Goal: Information Seeking & Learning: Learn about a topic

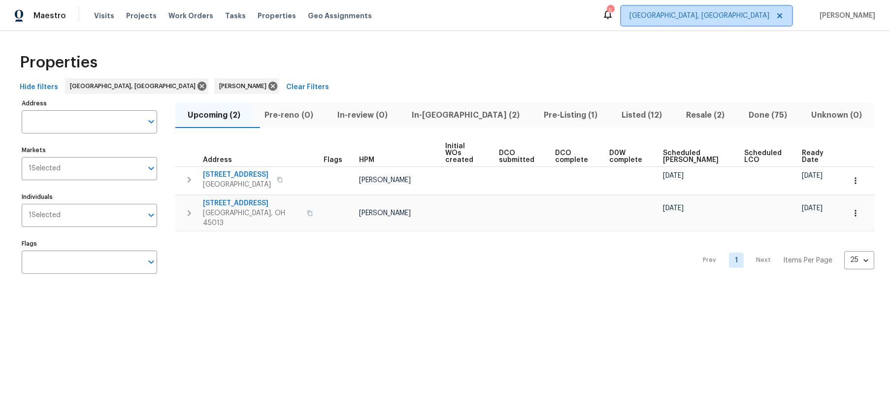
click at [757, 23] on span "[GEOGRAPHIC_DATA], [GEOGRAPHIC_DATA]" at bounding box center [706, 16] width 171 height 20
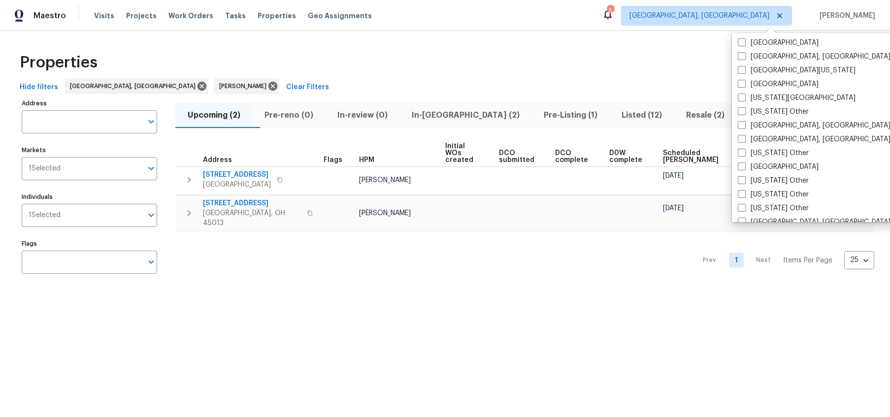
scroll to position [402, 0]
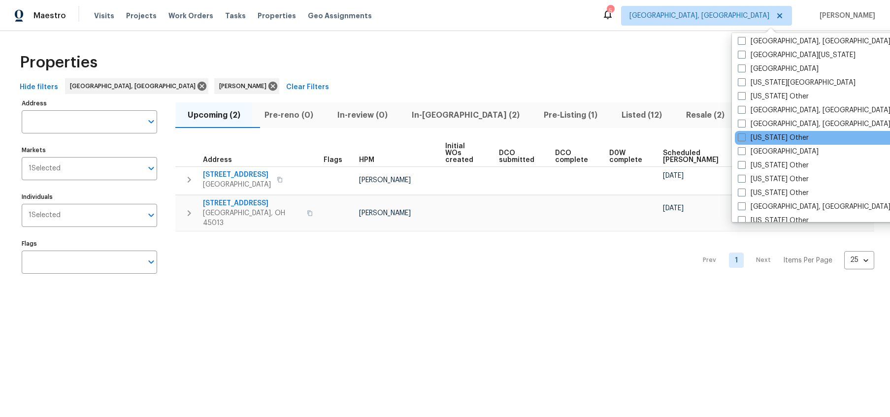
click at [797, 138] on div "[US_STATE] Other" at bounding box center [834, 138] width 198 height 14
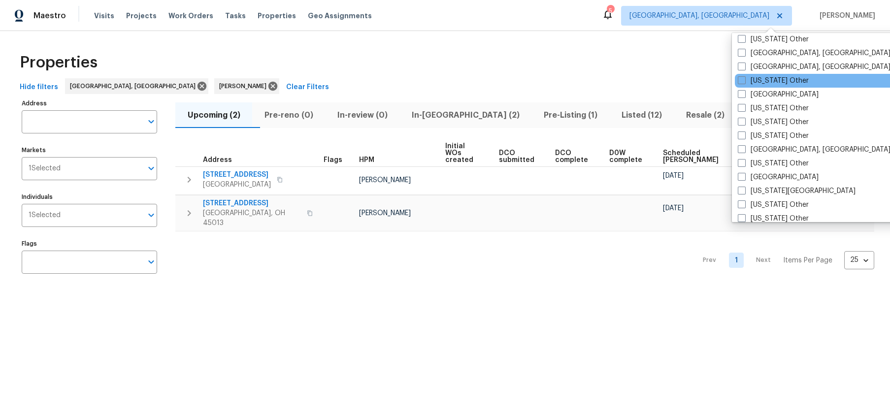
scroll to position [467, 0]
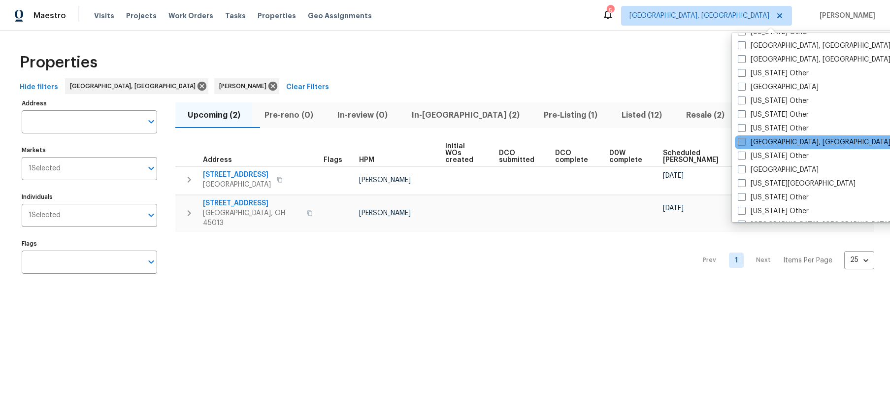
click at [794, 142] on label "[GEOGRAPHIC_DATA], [GEOGRAPHIC_DATA]" at bounding box center [814, 142] width 153 height 10
click at [744, 142] on input "[GEOGRAPHIC_DATA], [GEOGRAPHIC_DATA]" at bounding box center [741, 140] width 6 height 6
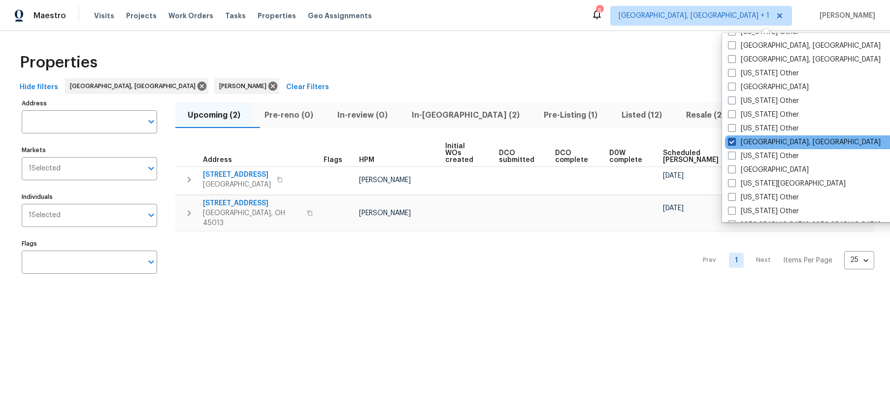
click at [742, 145] on label "[GEOGRAPHIC_DATA], [GEOGRAPHIC_DATA]" at bounding box center [804, 142] width 153 height 10
click at [734, 144] on input "[GEOGRAPHIC_DATA], [GEOGRAPHIC_DATA]" at bounding box center [731, 140] width 6 height 6
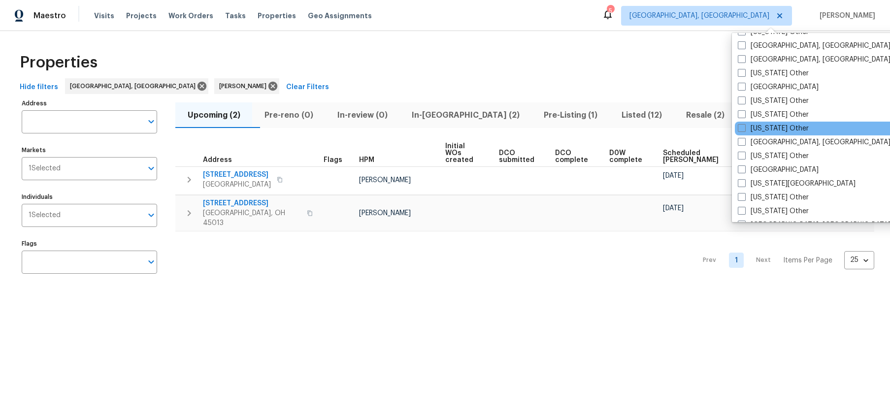
click at [752, 134] on div "[US_STATE] Other" at bounding box center [834, 129] width 198 height 14
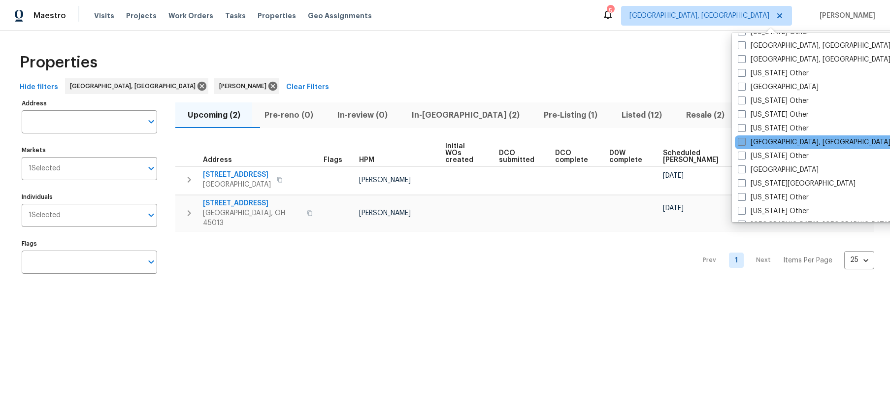
click at [747, 140] on label "[GEOGRAPHIC_DATA], [GEOGRAPHIC_DATA]" at bounding box center [814, 142] width 153 height 10
click at [744, 140] on input "[GEOGRAPHIC_DATA], [GEOGRAPHIC_DATA]" at bounding box center [741, 140] width 6 height 6
checkbox input "true"
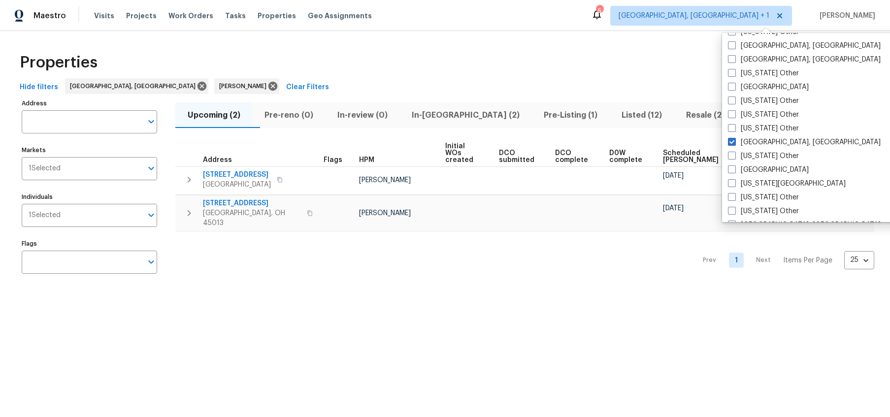
click at [641, 96] on div "Hide filters [GEOGRAPHIC_DATA], [GEOGRAPHIC_DATA] [PERSON_NAME] Clear Filters" at bounding box center [445, 87] width 858 height 18
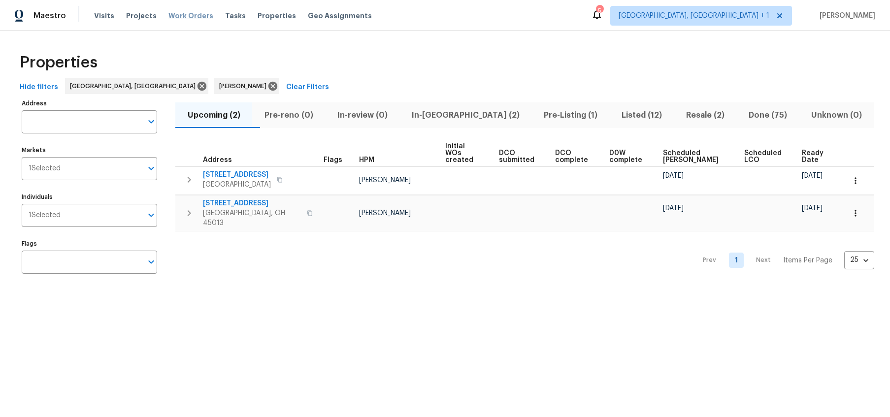
click at [197, 20] on span "Work Orders" at bounding box center [190, 16] width 45 height 10
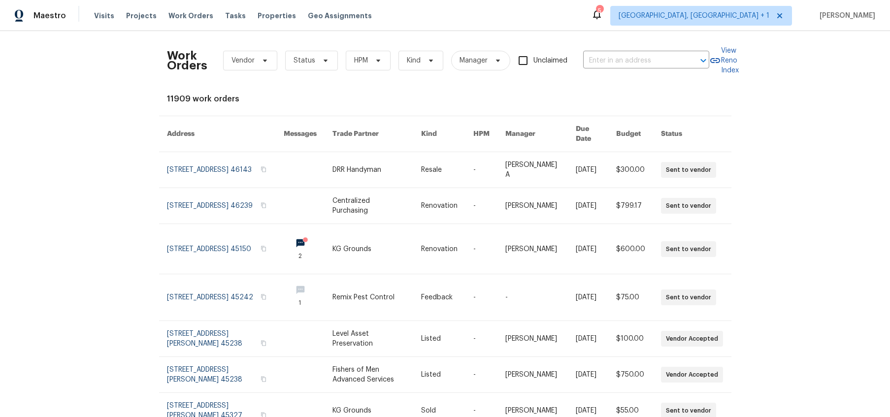
click at [112, 19] on div "Visits Projects Work Orders Tasks Properties Geo Assignments" at bounding box center [239, 16] width 290 height 20
click at [285, 60] on span "Status" at bounding box center [311, 61] width 53 height 20
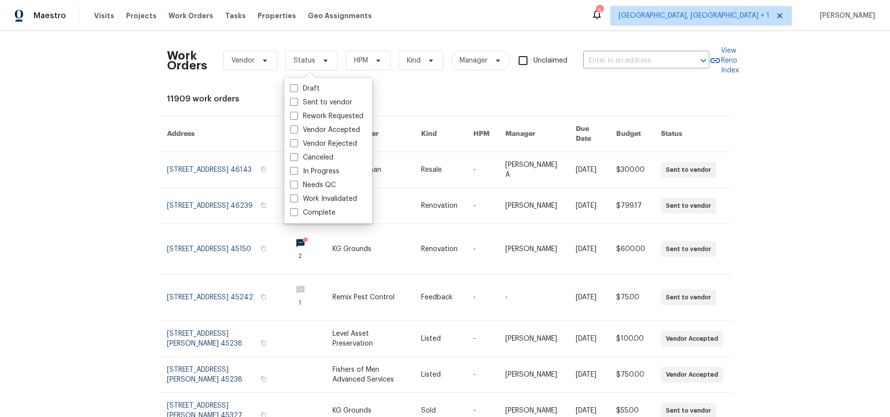
click at [277, 61] on div "Work Orders Vendor Status HPM Kind Manager Unclaimed ​" at bounding box center [438, 60] width 542 height 43
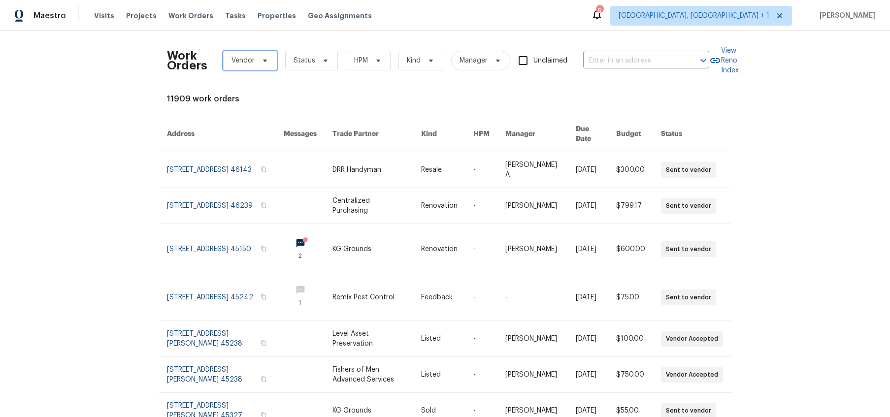
click at [268, 64] on span "Vendor" at bounding box center [250, 61] width 54 height 20
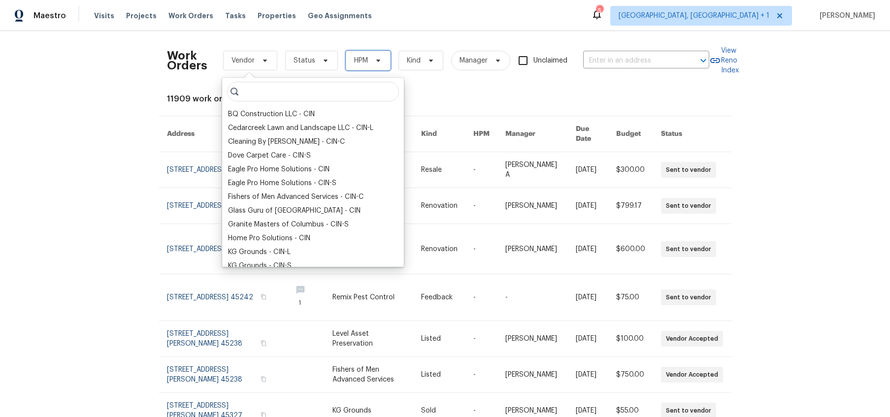
click at [365, 59] on span "HPM" at bounding box center [361, 61] width 14 height 10
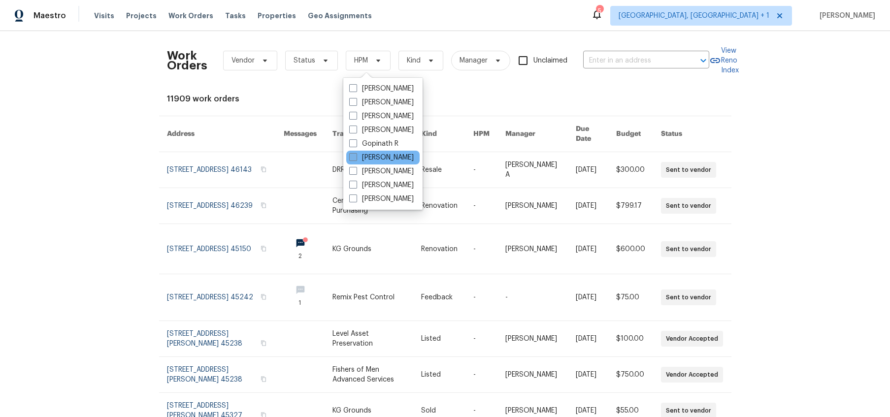
click at [360, 158] on label "[PERSON_NAME]" at bounding box center [381, 158] width 65 height 10
click at [356, 158] on input "[PERSON_NAME]" at bounding box center [352, 156] width 6 height 6
checkbox input "true"
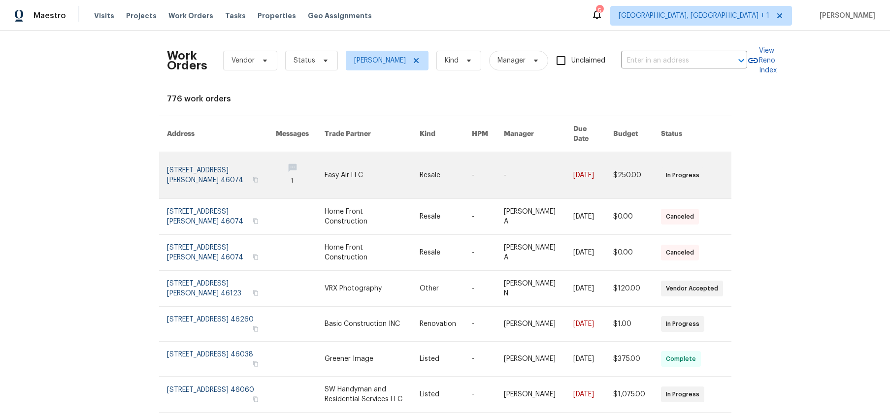
scroll to position [0, 0]
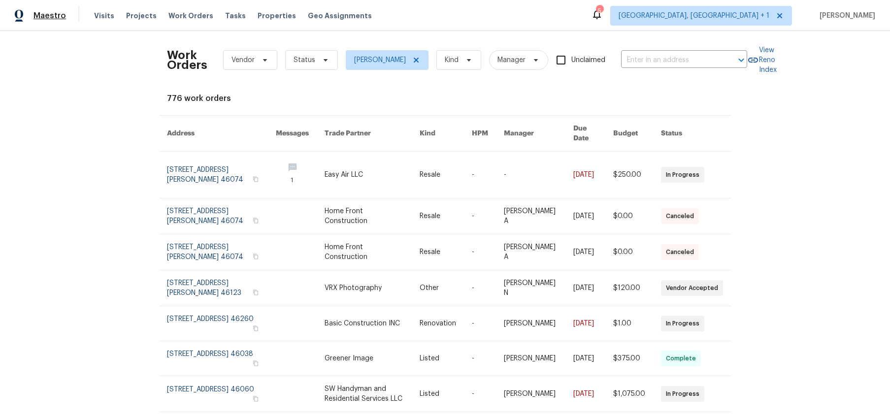
click at [37, 18] on span "Maestro" at bounding box center [49, 16] width 32 height 10
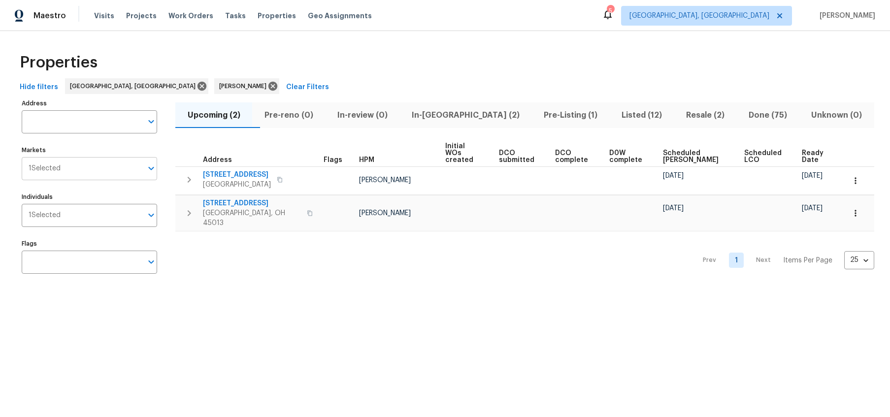
click at [77, 172] on input "Markets" at bounding box center [102, 168] width 82 height 23
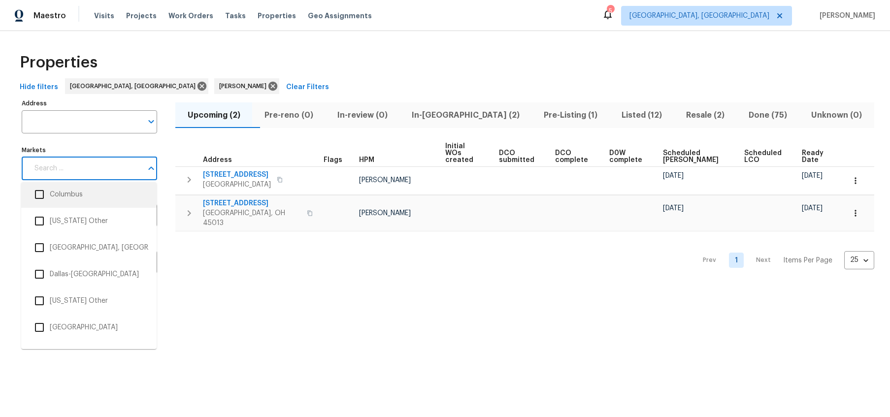
scroll to position [724, 0]
click at [93, 264] on li "[US_STATE] Other" at bounding box center [89, 272] width 120 height 21
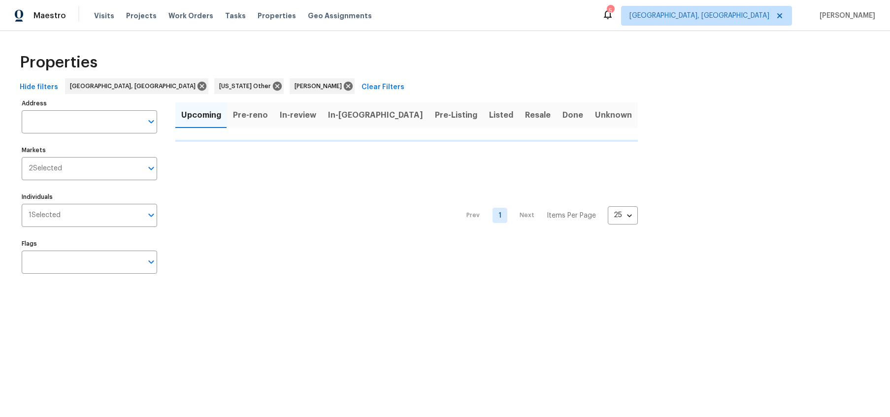
click at [93, 264] on input "Flags" at bounding box center [82, 262] width 121 height 23
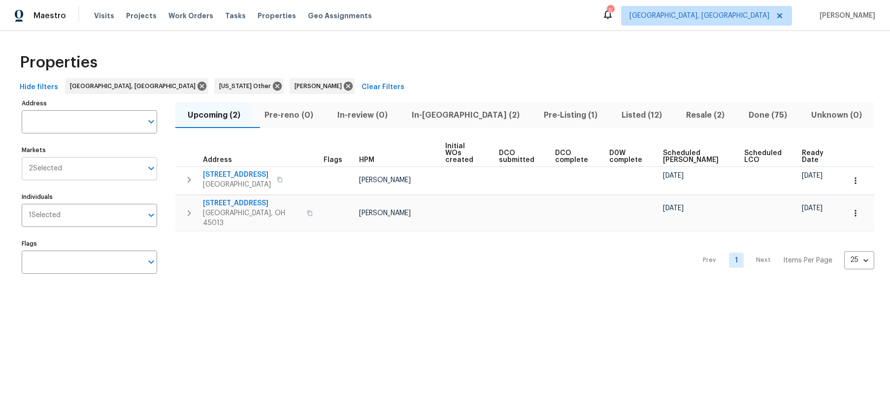
click at [119, 169] on input "Markets" at bounding box center [102, 168] width 80 height 23
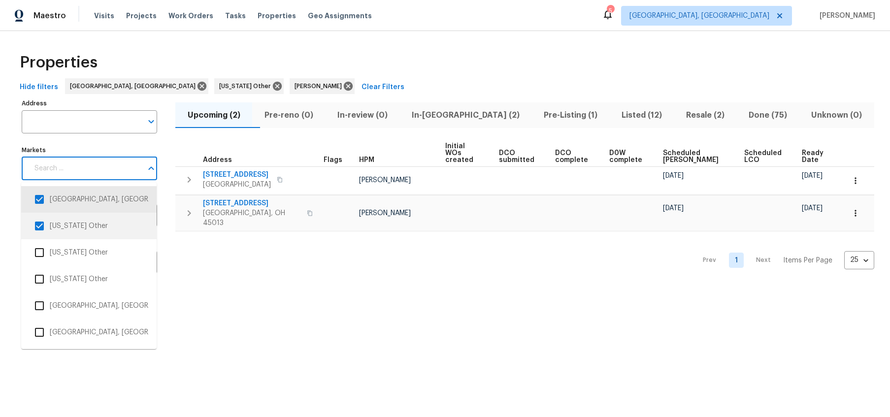
click at [42, 222] on input "checkbox" at bounding box center [39, 226] width 21 height 21
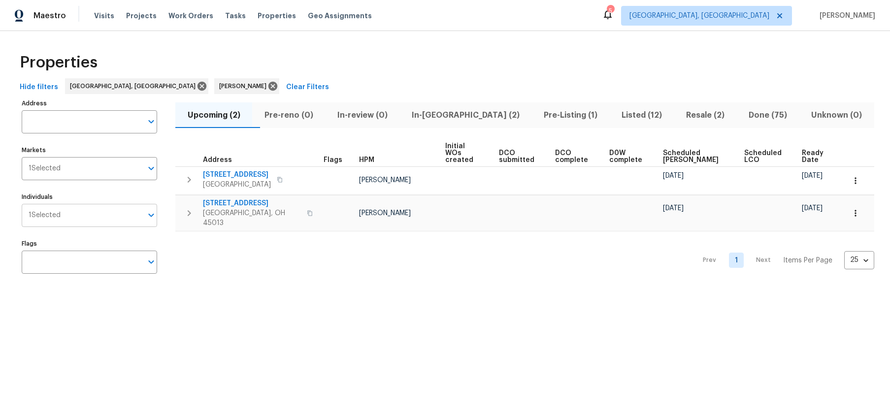
click at [60, 211] on span "1 Selected" at bounding box center [45, 215] width 32 height 8
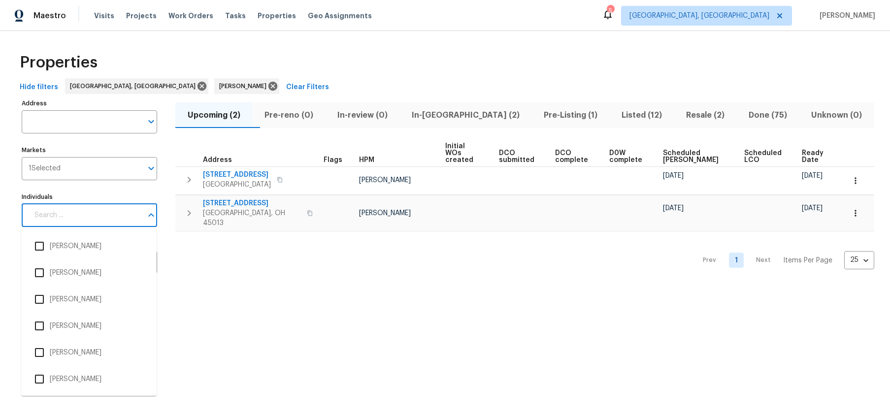
click at [60, 211] on div "Individuals" at bounding box center [89, 215] width 135 height 23
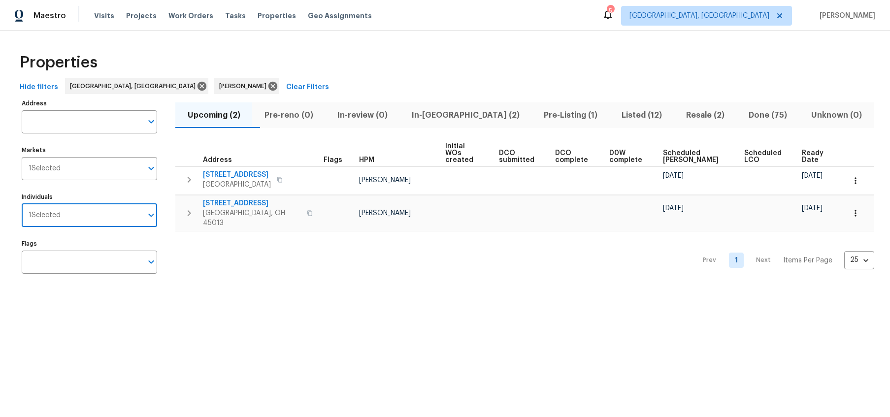
click at [60, 211] on span "1 Selected" at bounding box center [45, 215] width 32 height 8
click at [121, 170] on input "Markets" at bounding box center [102, 168] width 82 height 23
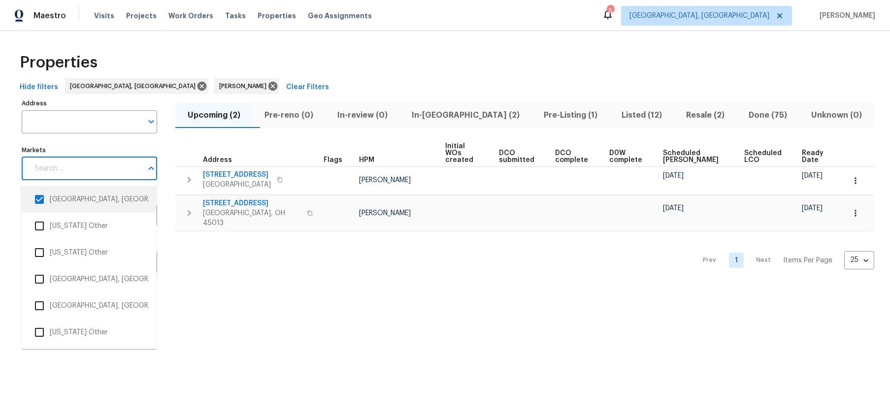
click at [41, 210] on li "[GEOGRAPHIC_DATA], [GEOGRAPHIC_DATA]" at bounding box center [88, 199] width 135 height 27
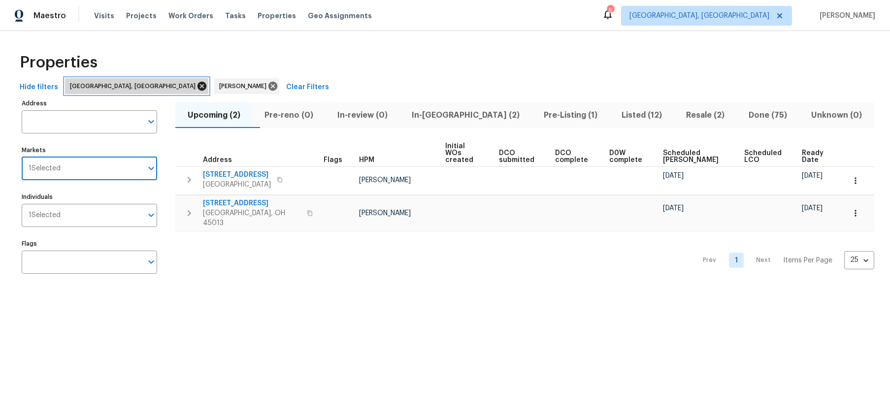
click at [197, 90] on icon at bounding box center [201, 86] width 9 height 9
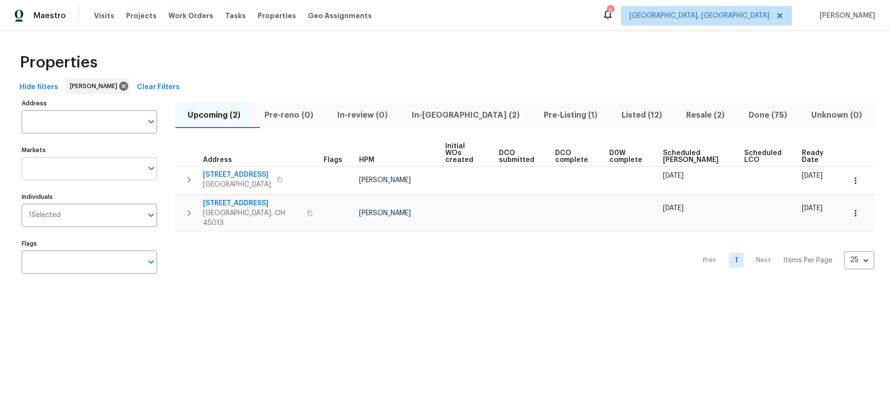
click at [99, 165] on input "Markets" at bounding box center [82, 168] width 121 height 23
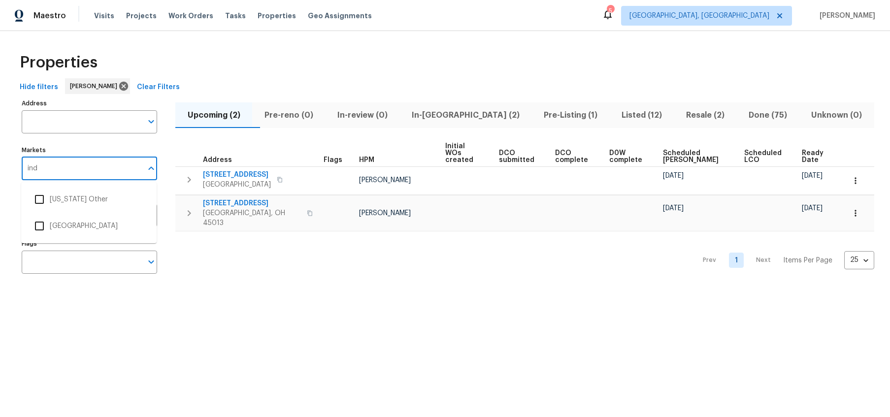
type input "indi"
click at [49, 233] on input "checkbox" at bounding box center [39, 226] width 21 height 21
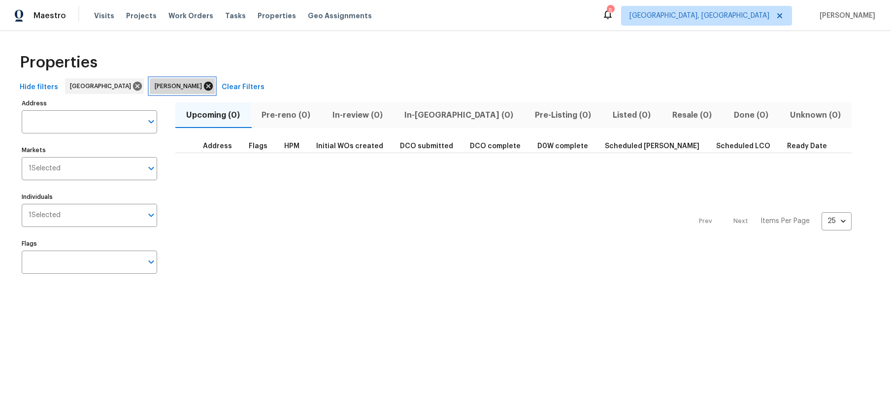
click at [204, 87] on icon at bounding box center [208, 86] width 9 height 9
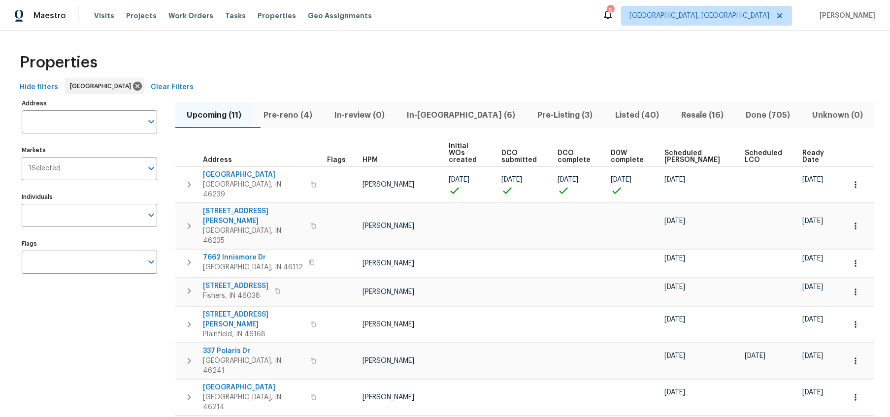
click at [294, 115] on span "Pre-reno (4)" at bounding box center [287, 115] width 59 height 14
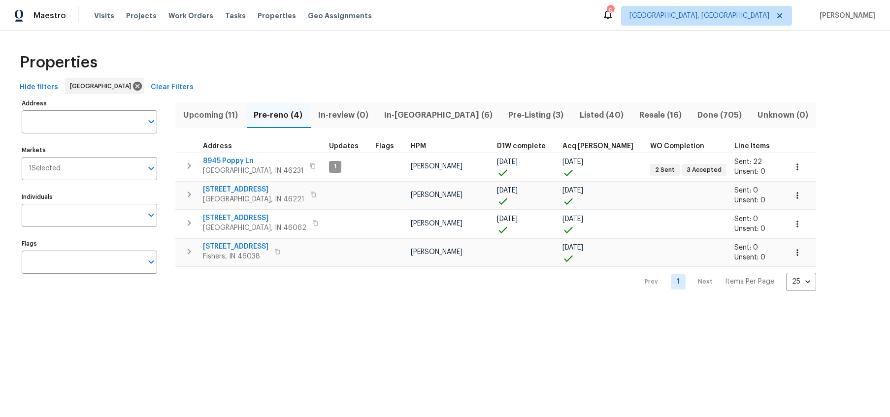
click at [221, 112] on span "Upcoming (11)" at bounding box center [210, 115] width 59 height 14
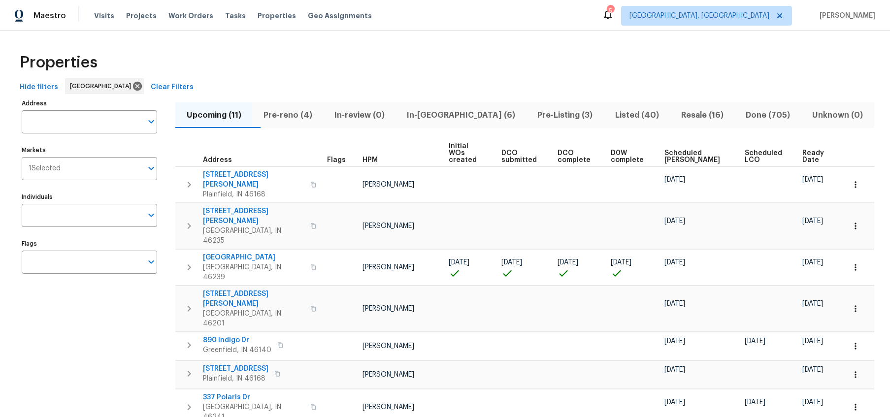
click at [449, 114] on span "In-reno (6)" at bounding box center [461, 115] width 119 height 14
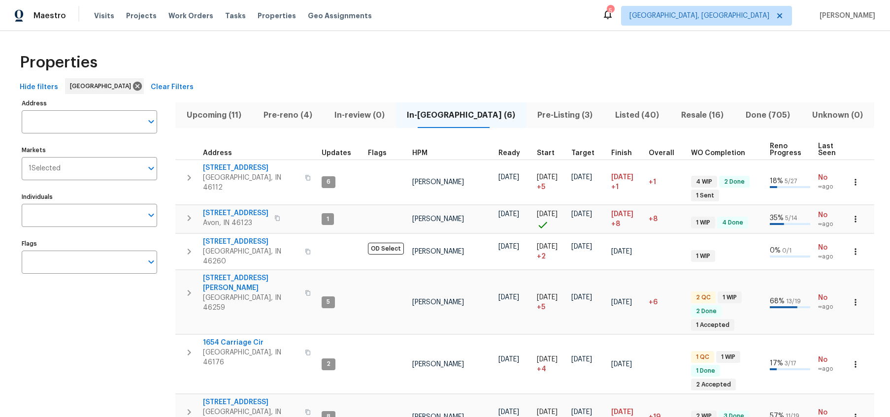
scroll to position [30, 0]
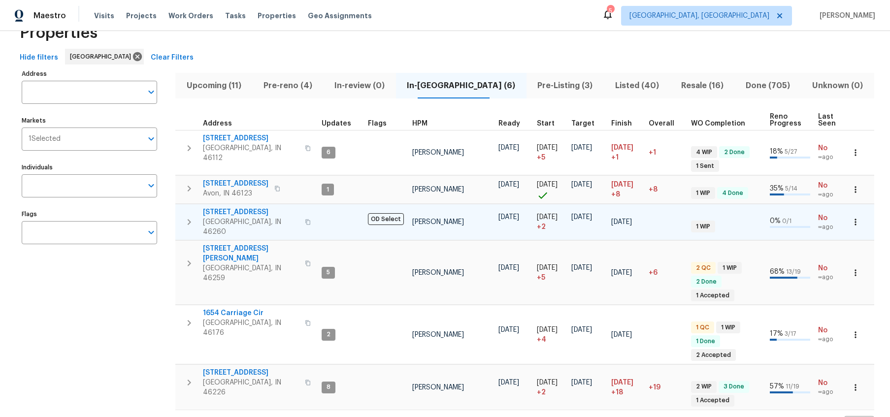
click at [224, 207] on span "7459 Harcourt Rd" at bounding box center [251, 212] width 96 height 10
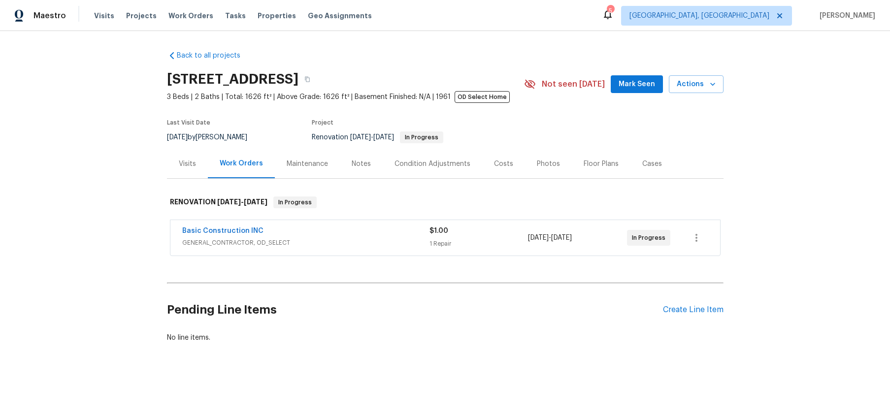
click at [193, 162] on div "Visits" at bounding box center [187, 164] width 17 height 10
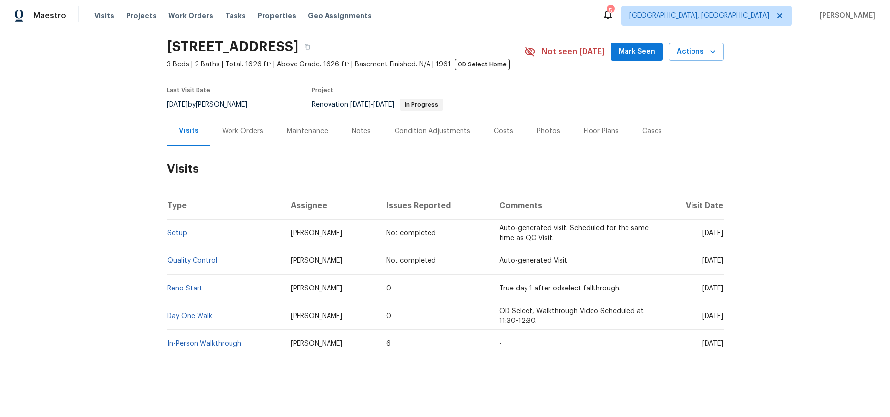
scroll to position [40, 0]
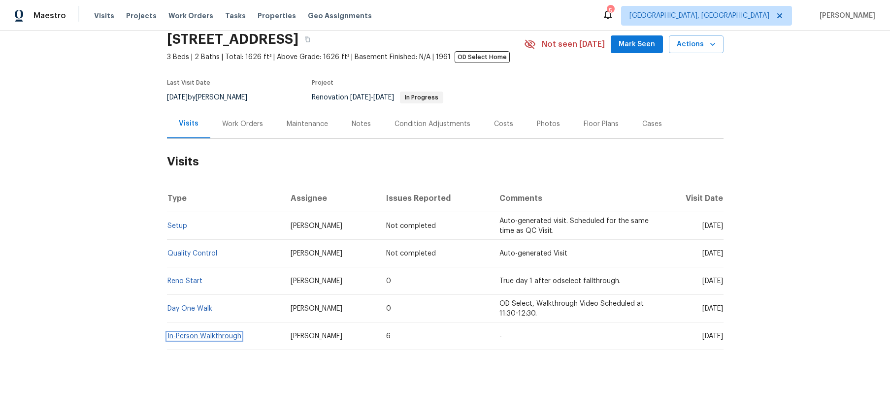
click at [206, 336] on link "In-Person Walkthrough" at bounding box center [204, 336] width 74 height 7
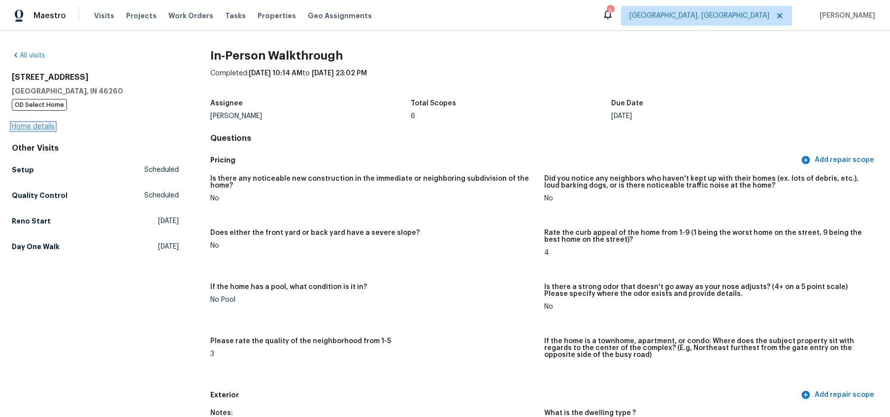
click at [35, 129] on link "Home details" at bounding box center [33, 126] width 43 height 7
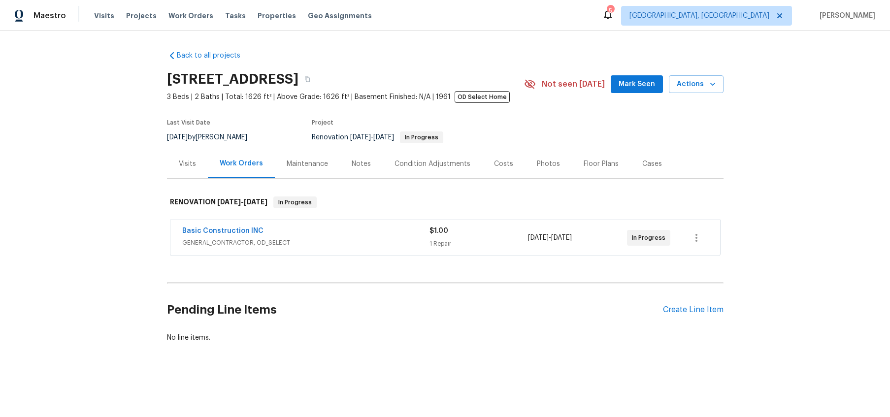
click at [35, 129] on div "Back to all projects 7459 Harcourt Rd, Indianapolis, IN 46260 3 Beds | 2 Baths …" at bounding box center [445, 220] width 890 height 379
click at [413, 169] on div "Condition Adjustments" at bounding box center [432, 164] width 76 height 10
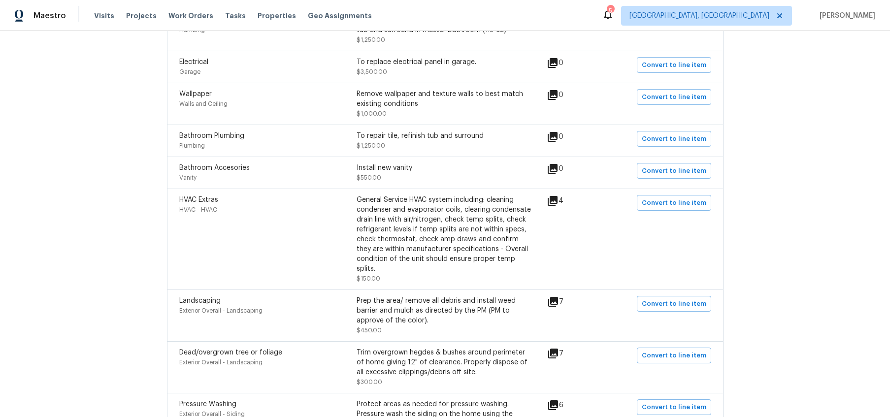
scroll to position [880, 0]
click at [559, 294] on icon at bounding box center [553, 300] width 12 height 12
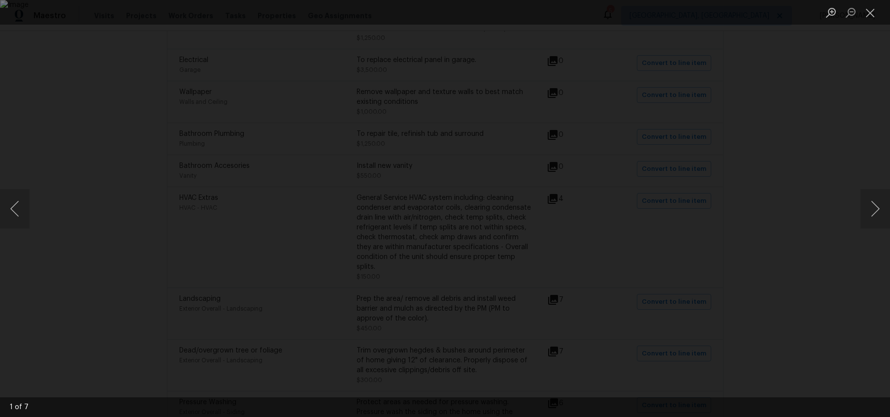
click at [858, 224] on div "Lightbox" at bounding box center [445, 208] width 890 height 417
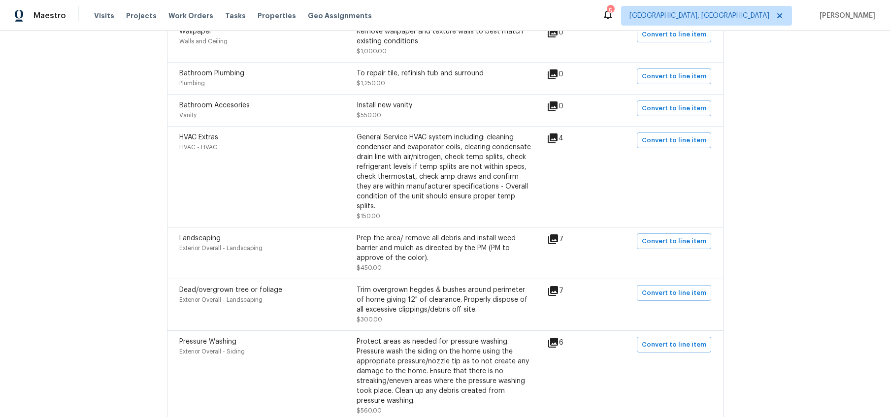
scroll to position [954, 0]
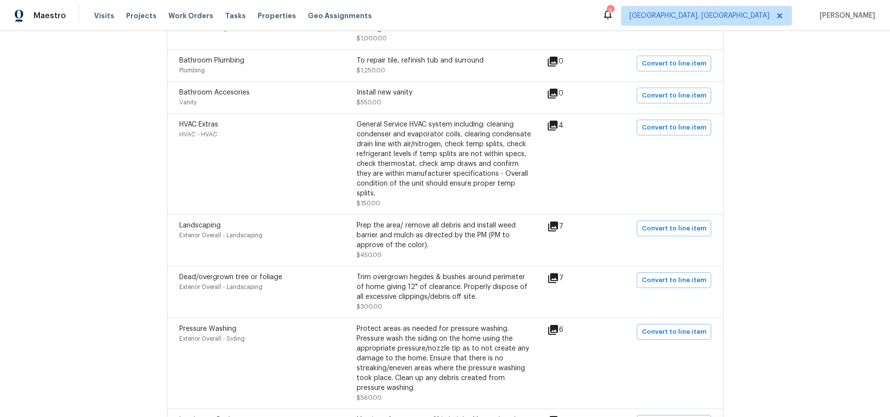
click at [558, 274] on icon at bounding box center [553, 278] width 10 height 10
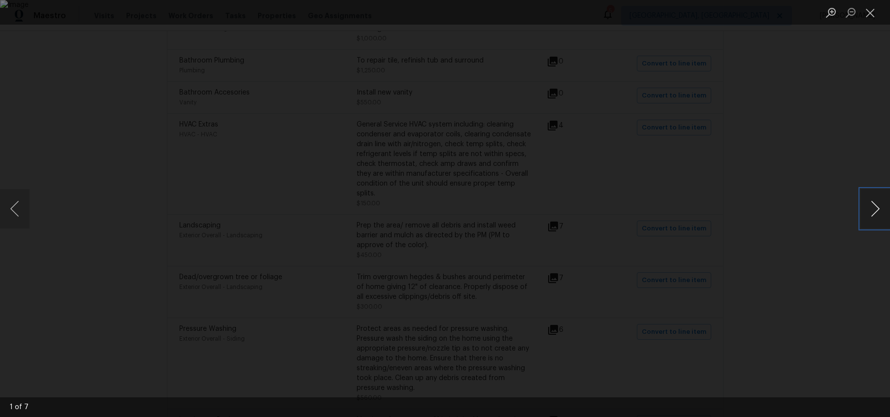
click at [874, 208] on button "Next image" at bounding box center [875, 208] width 30 height 39
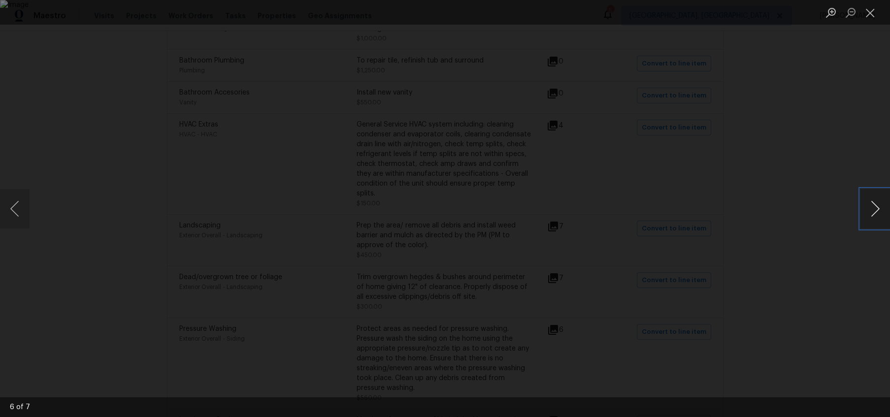
click at [874, 208] on button "Next image" at bounding box center [875, 208] width 30 height 39
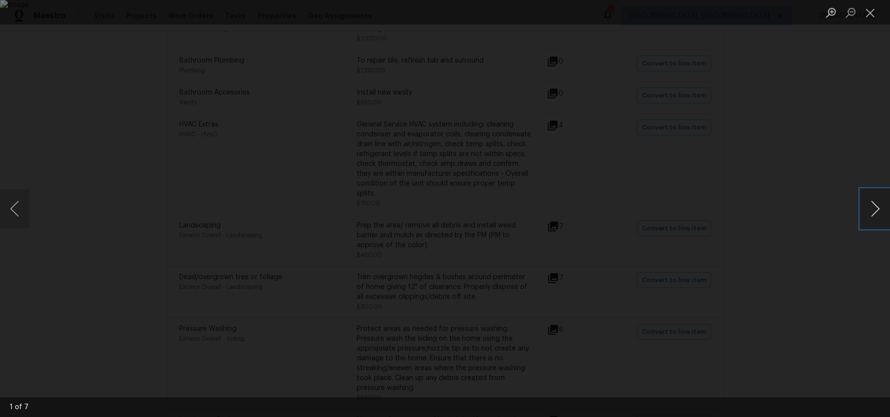
click at [874, 208] on button "Next image" at bounding box center [875, 208] width 30 height 39
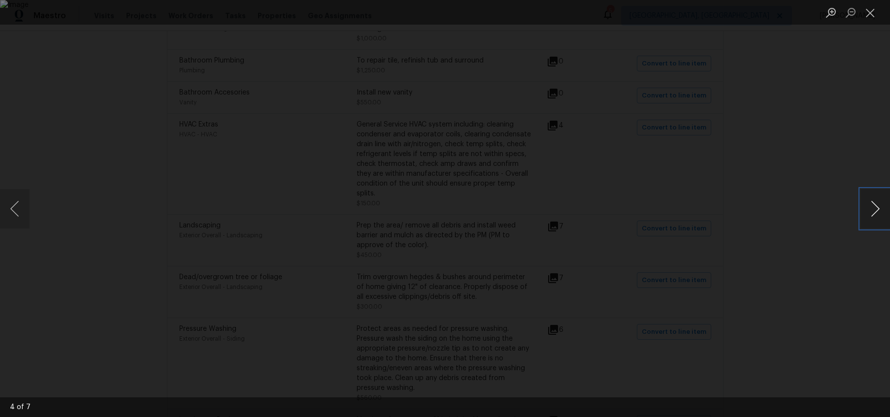
click at [874, 208] on button "Next image" at bounding box center [875, 208] width 30 height 39
